Goal: Check status: Check status

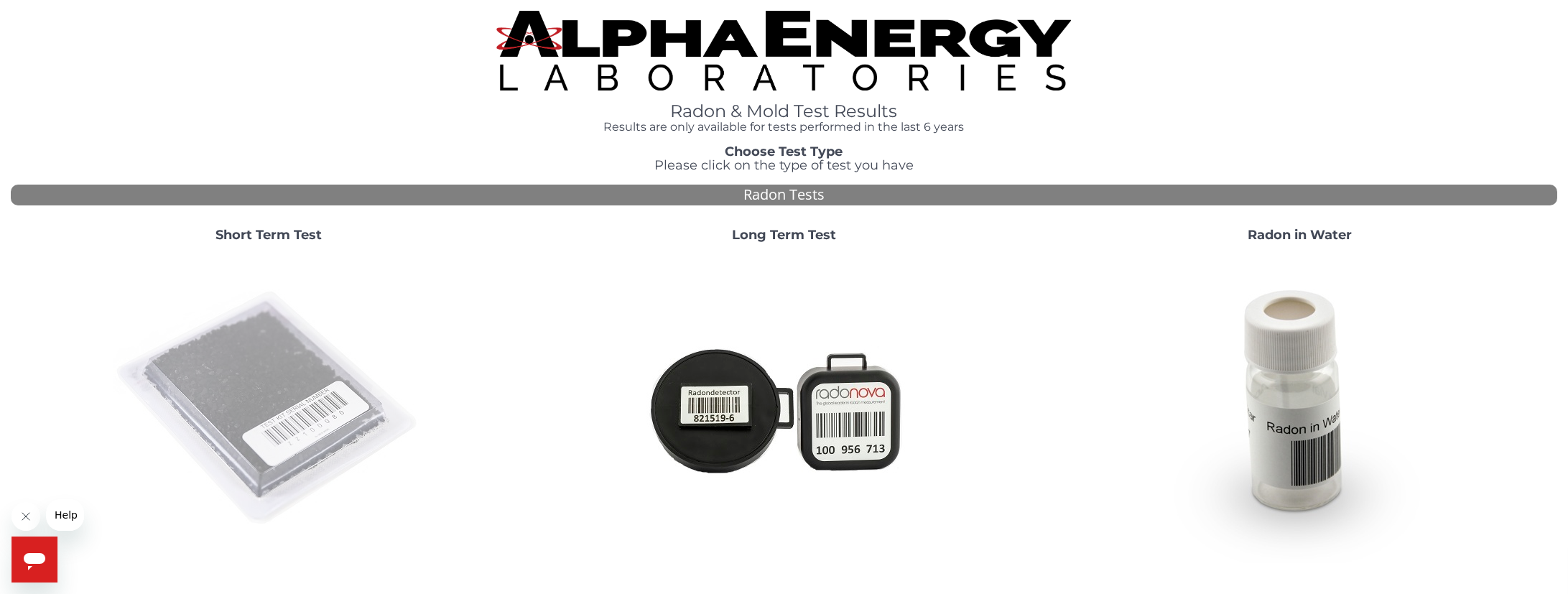
click at [286, 388] on img at bounding box center [268, 409] width 309 height 309
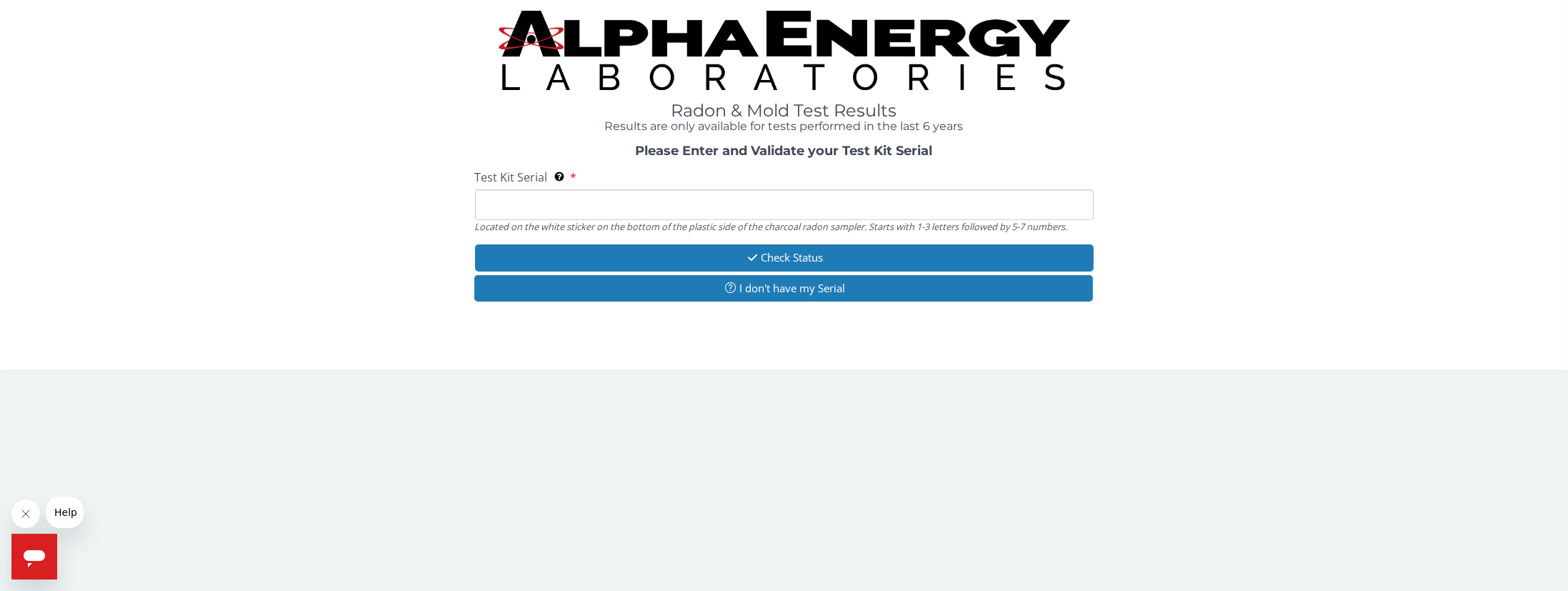
click at [487, 205] on input "Test Kit Serial Located on the white sticker on the bottom of the plastic side …" at bounding box center [784, 205] width 619 height 30
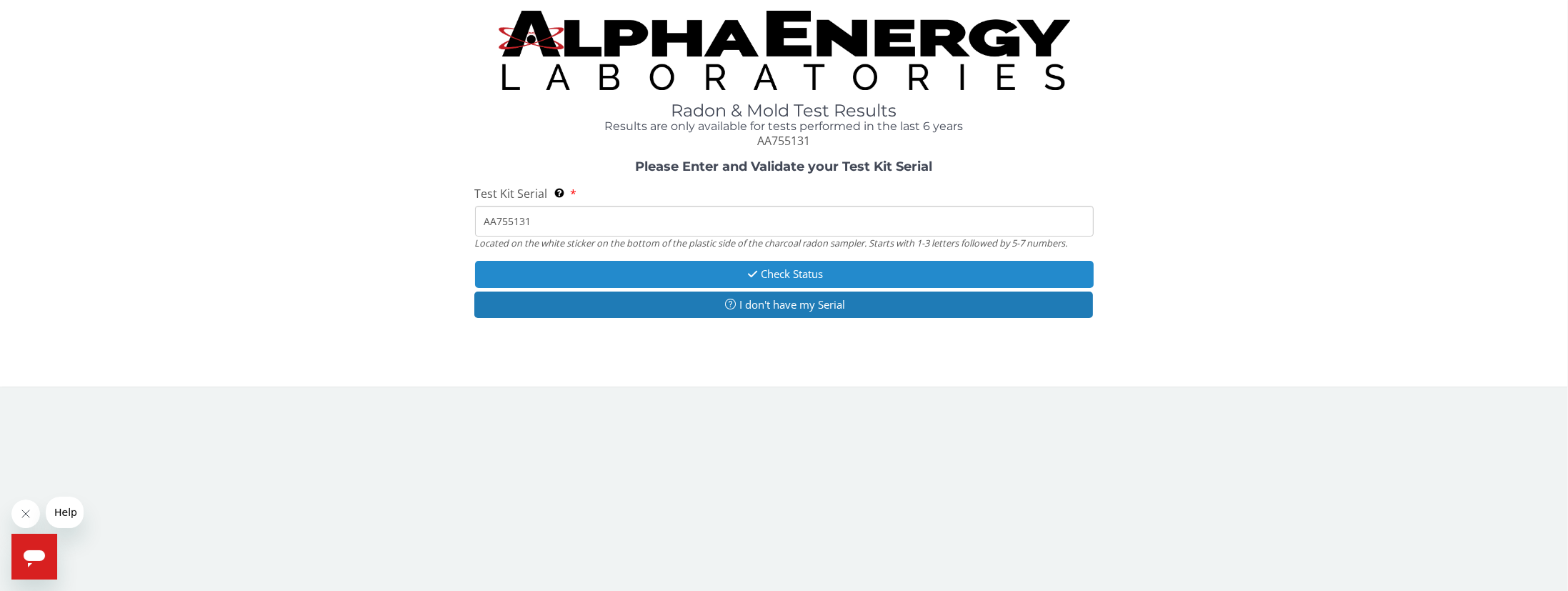
type input "AA755131"
click at [789, 273] on button "Check Status" at bounding box center [784, 274] width 619 height 27
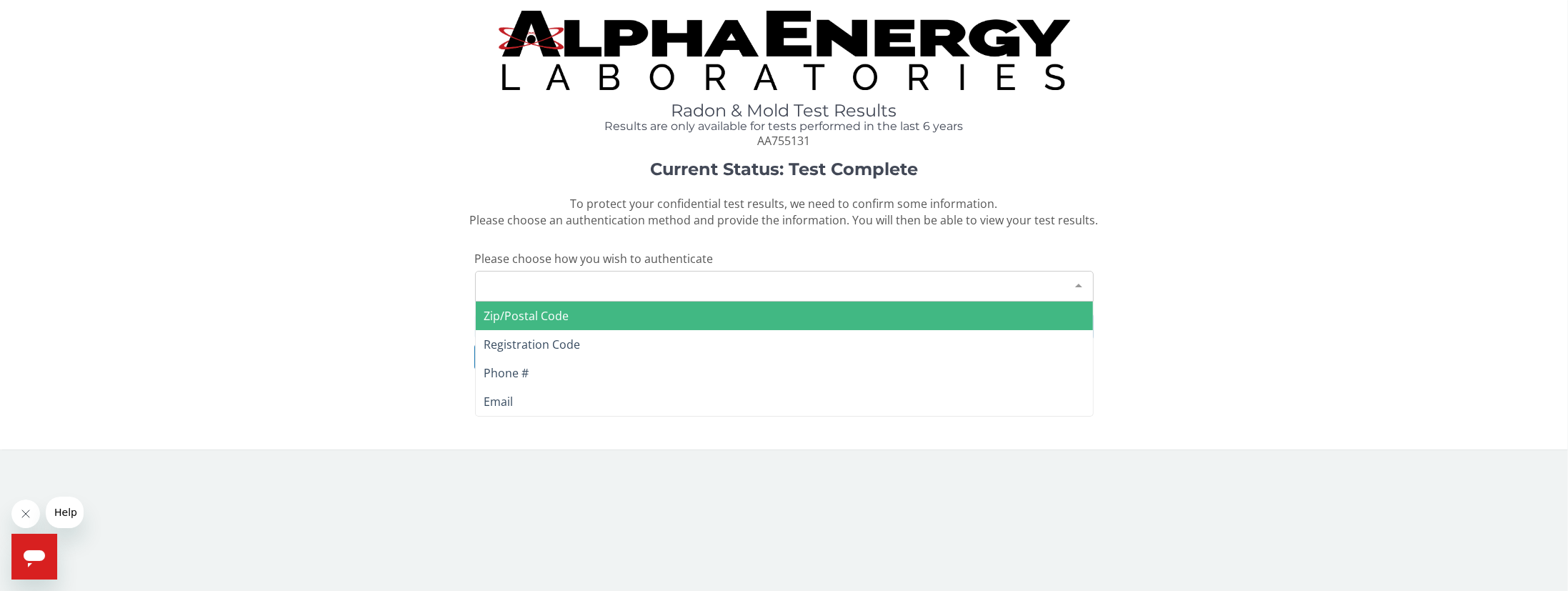
click at [1078, 284] on div at bounding box center [1079, 285] width 29 height 27
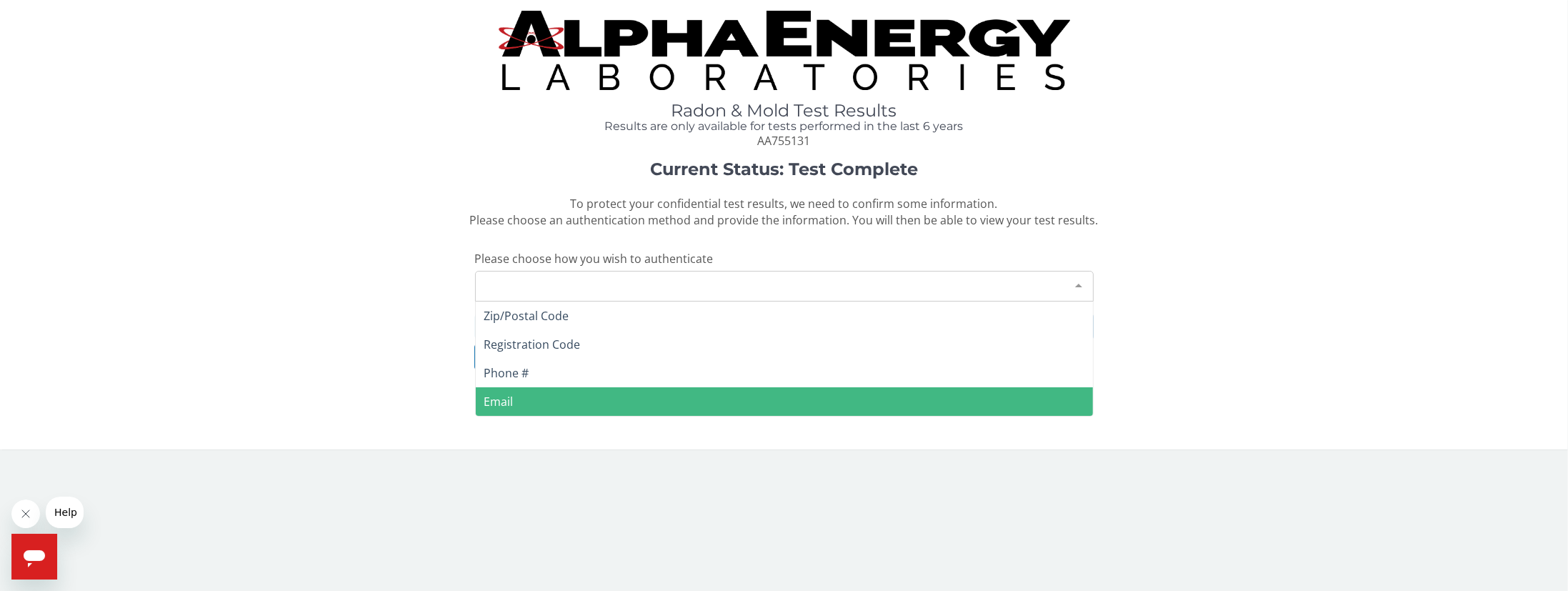
click at [526, 401] on span "Email" at bounding box center [784, 402] width 617 height 29
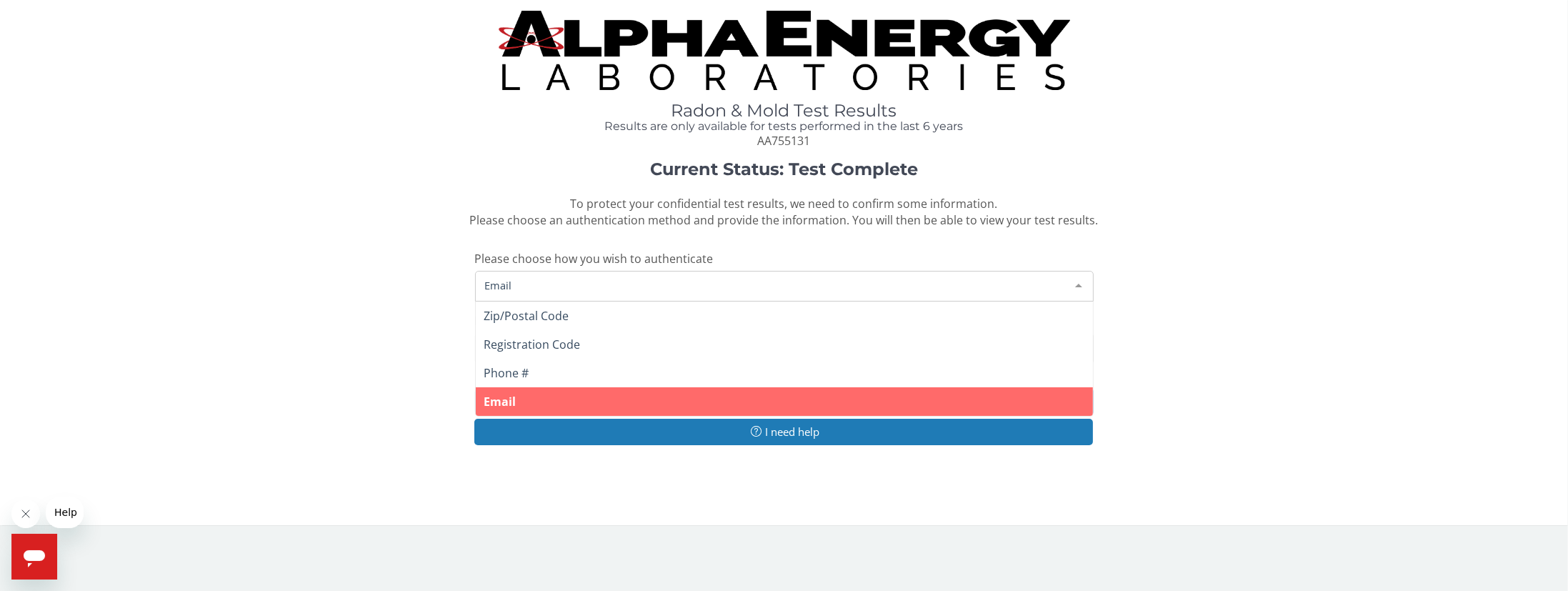
click at [539, 284] on span "Email" at bounding box center [773, 285] width 583 height 16
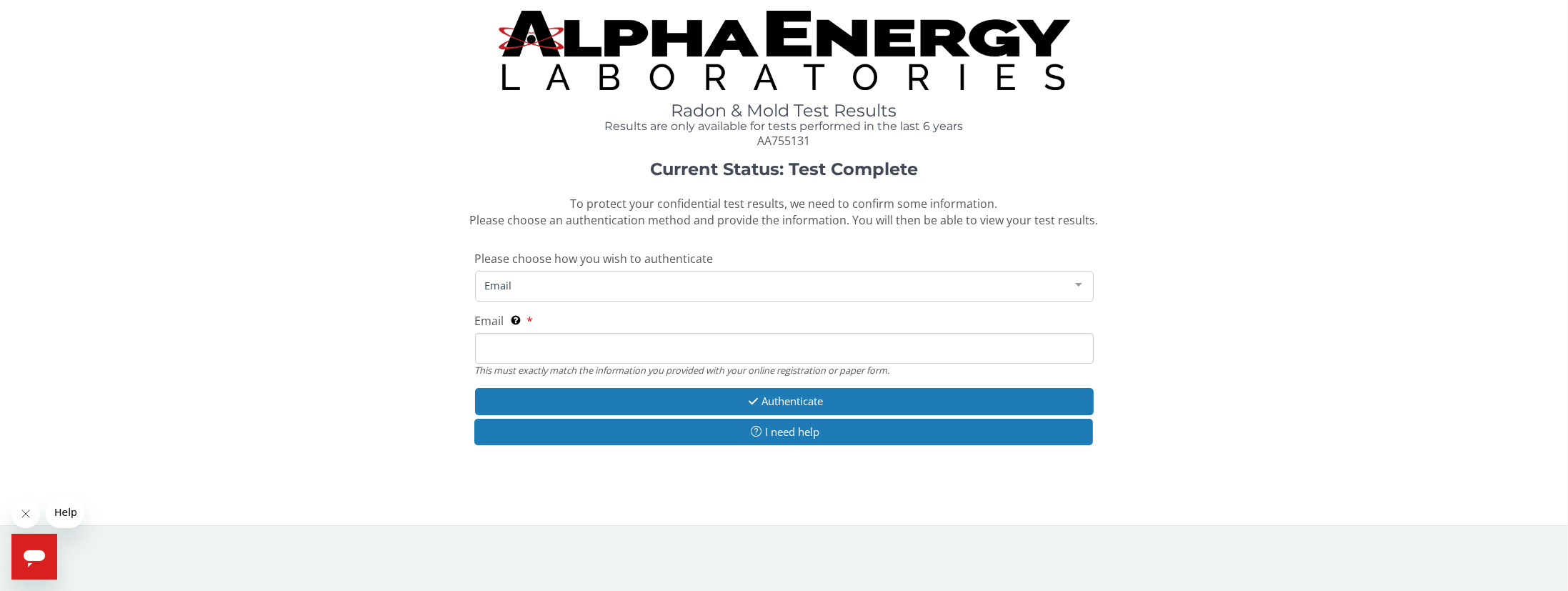
click at [517, 352] on input "Email This must exactly match the information you provided with your online reg…" at bounding box center [784, 348] width 619 height 30
type input "[EMAIL_ADDRESS][DOMAIN_NAME]"
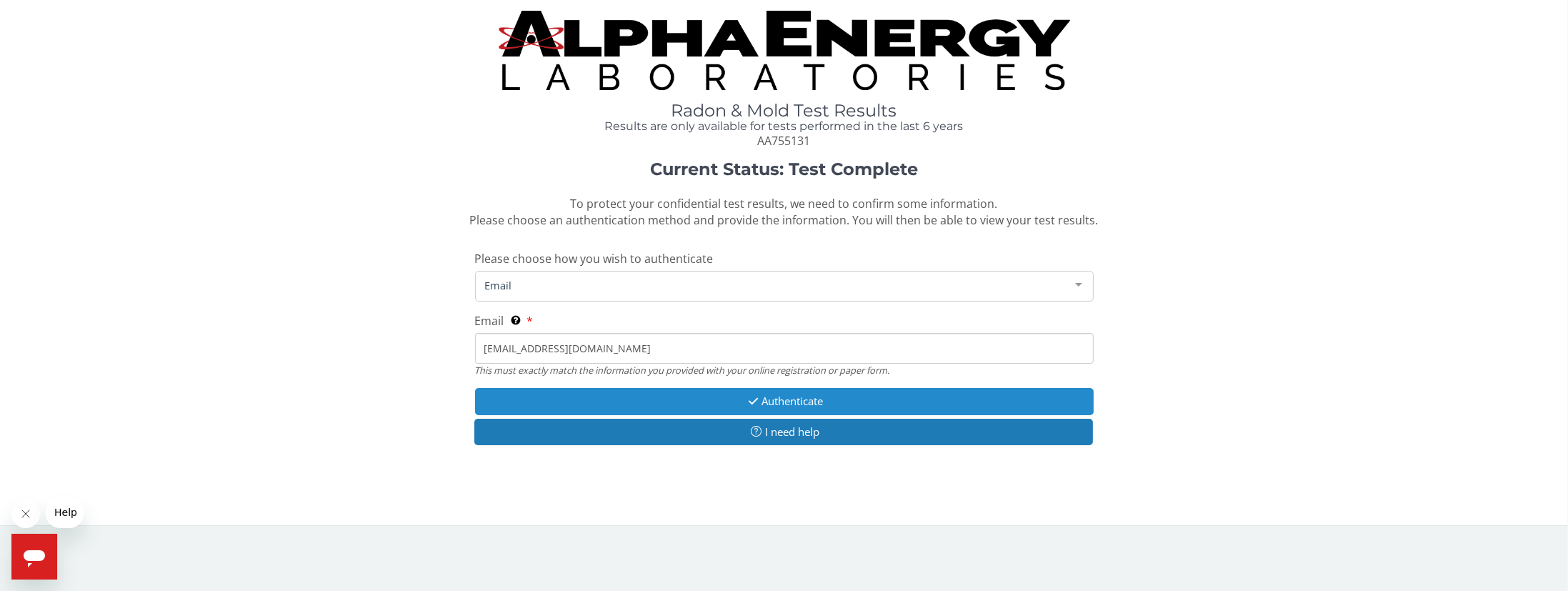
click at [785, 401] on button "Authenticate" at bounding box center [784, 401] width 619 height 27
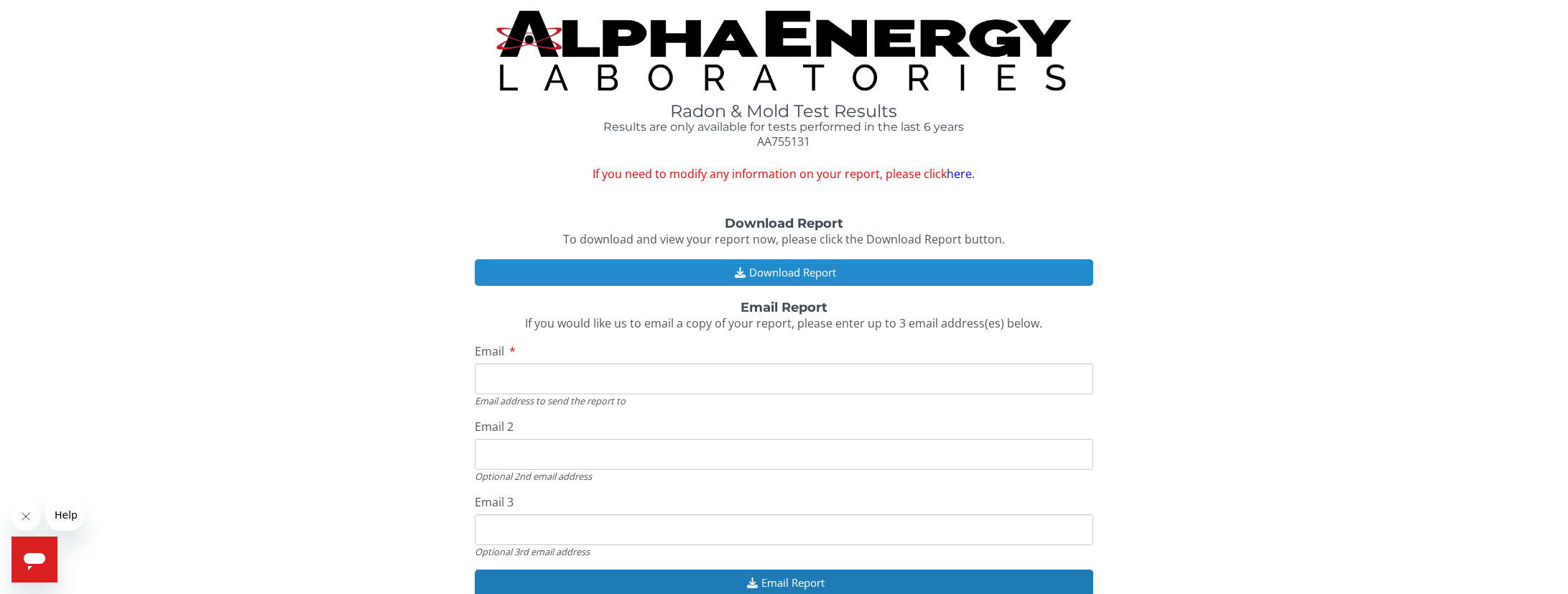
click at [772, 272] on button "Download Report" at bounding box center [784, 273] width 619 height 27
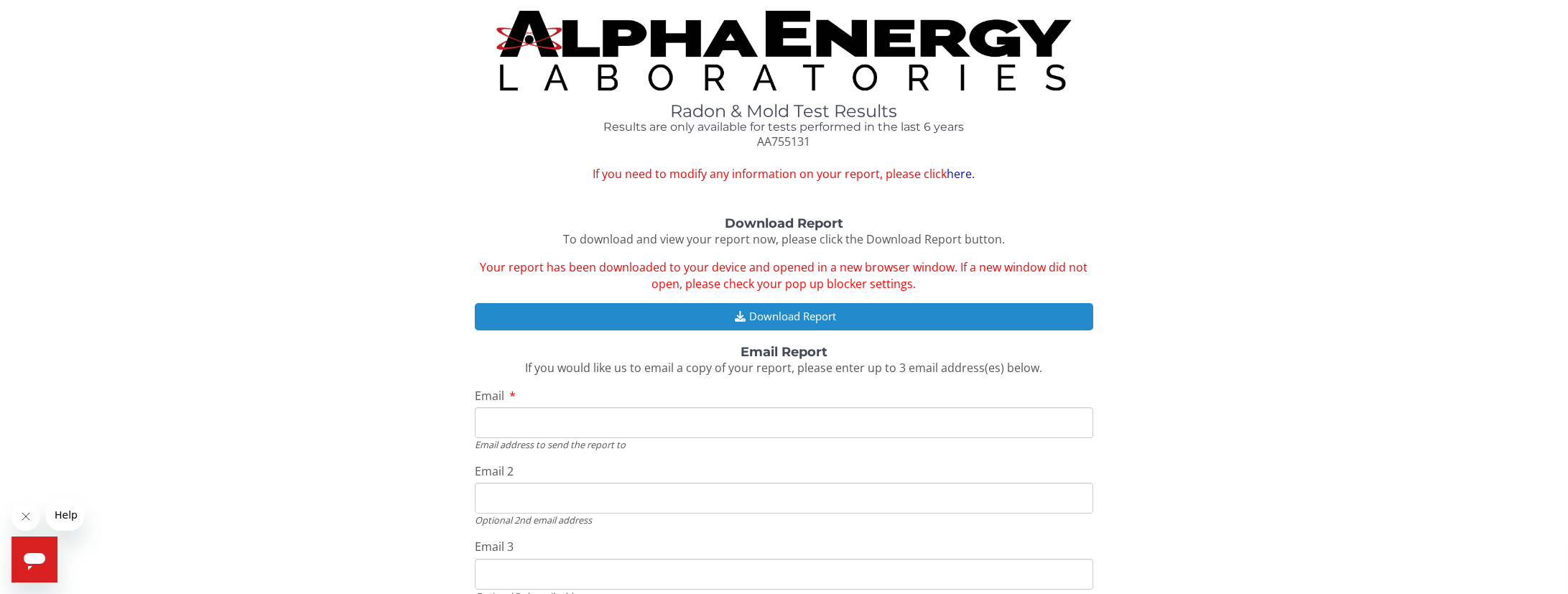
click at [763, 318] on button "Download Report" at bounding box center [784, 316] width 619 height 27
click at [770, 318] on button "Download Report" at bounding box center [784, 316] width 619 height 27
